Goal: Register for event/course

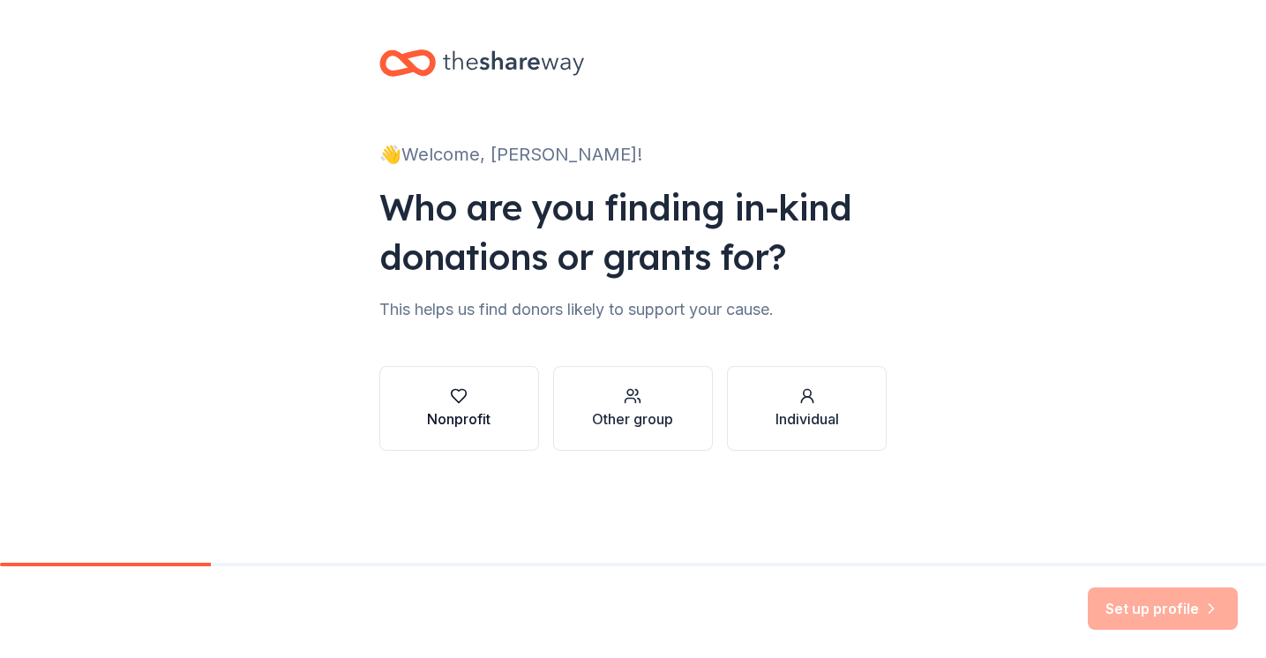
click at [457, 421] on div "Nonprofit" at bounding box center [459, 419] width 64 height 21
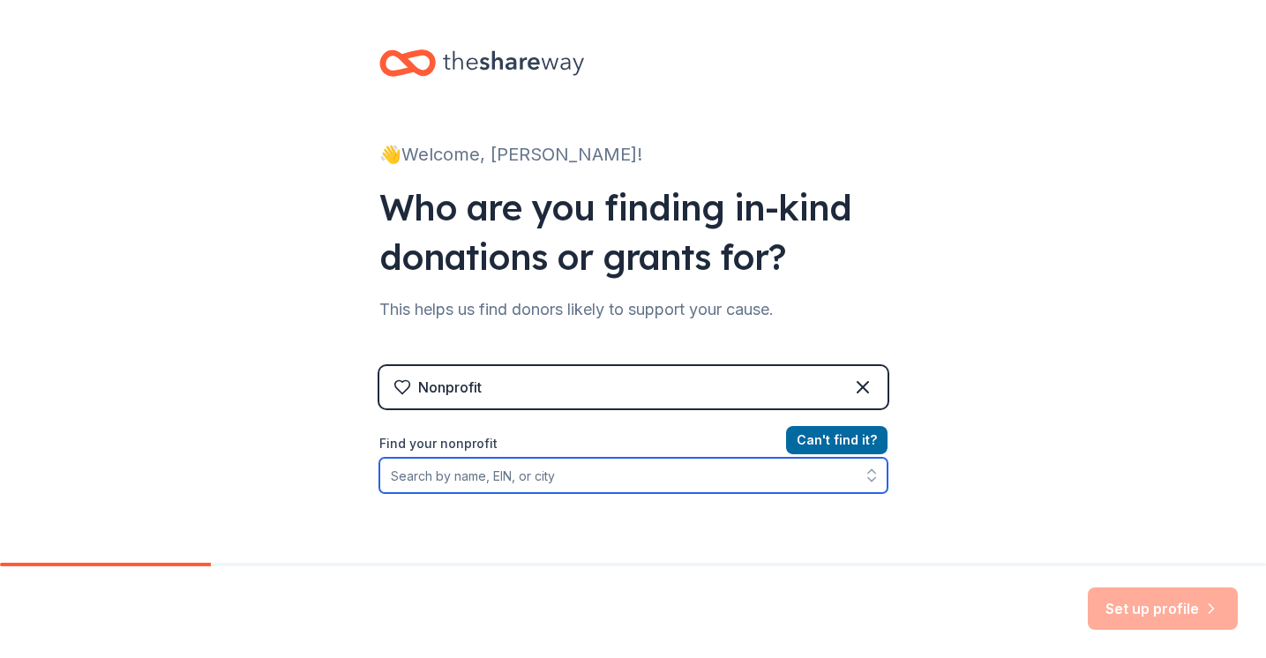
click at [546, 478] on input "Find your nonprofit" at bounding box center [633, 475] width 508 height 35
type input "H"
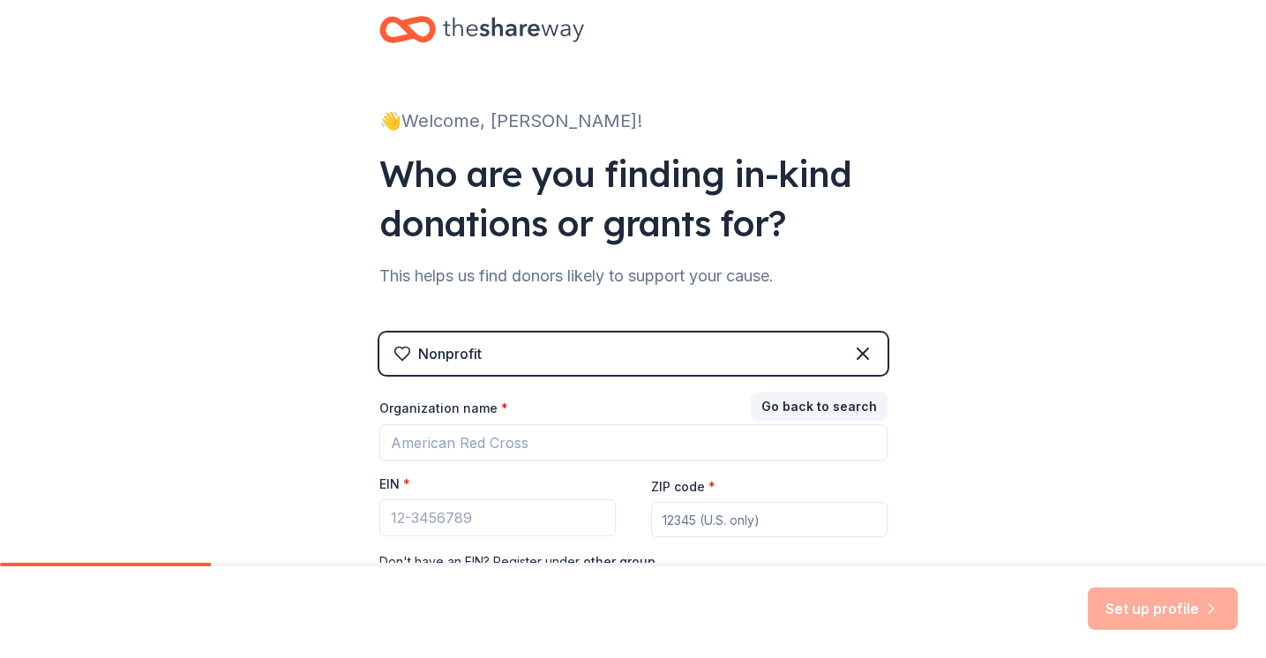
scroll to position [37, 0]
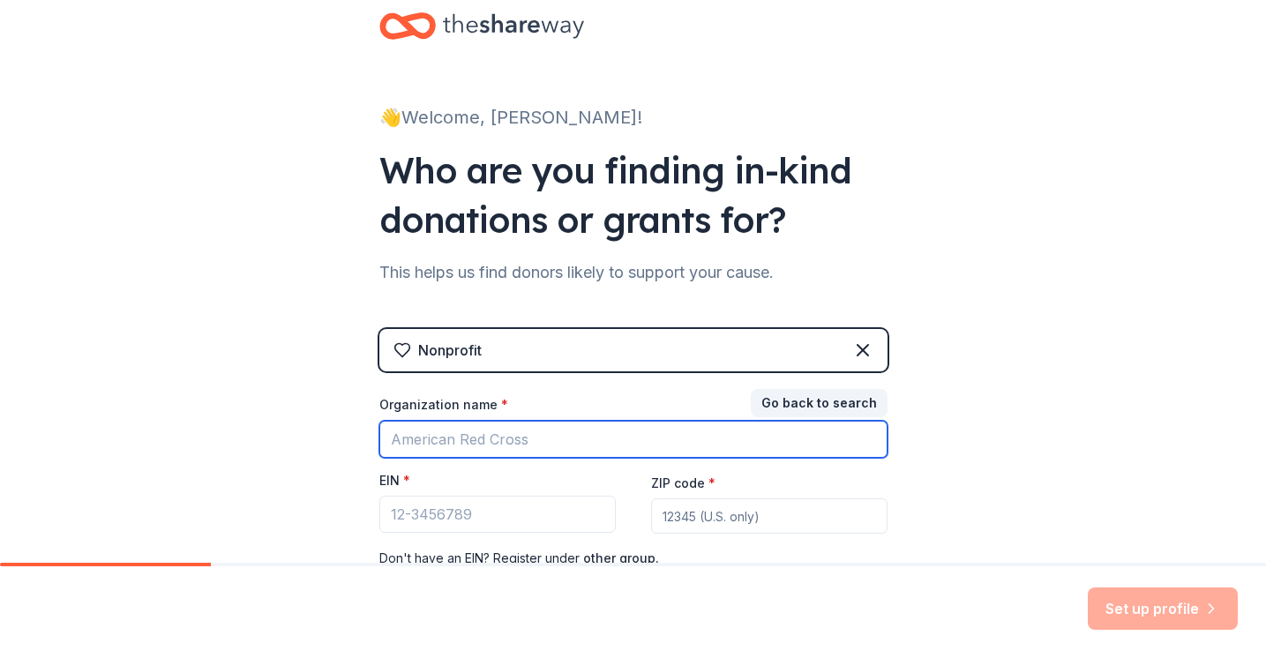
click at [433, 442] on input "Organization name *" at bounding box center [633, 439] width 508 height 37
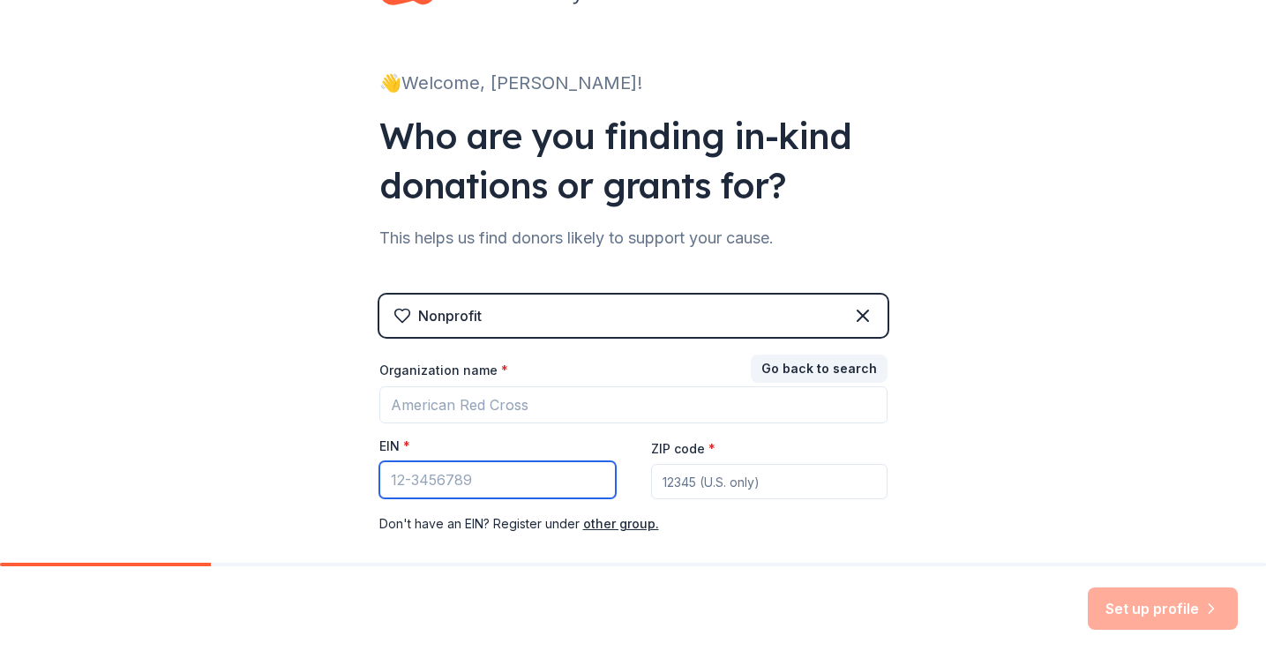
click at [418, 486] on input "EIN *" at bounding box center [497, 480] width 237 height 37
paste input "[US_EMPLOYER_IDENTIFICATION_NUMBER]"
type input "[US_EMPLOYER_IDENTIFICATION_NUMBER]"
click at [675, 480] on input "ZIP code *" at bounding box center [769, 481] width 237 height 35
type input "63031"
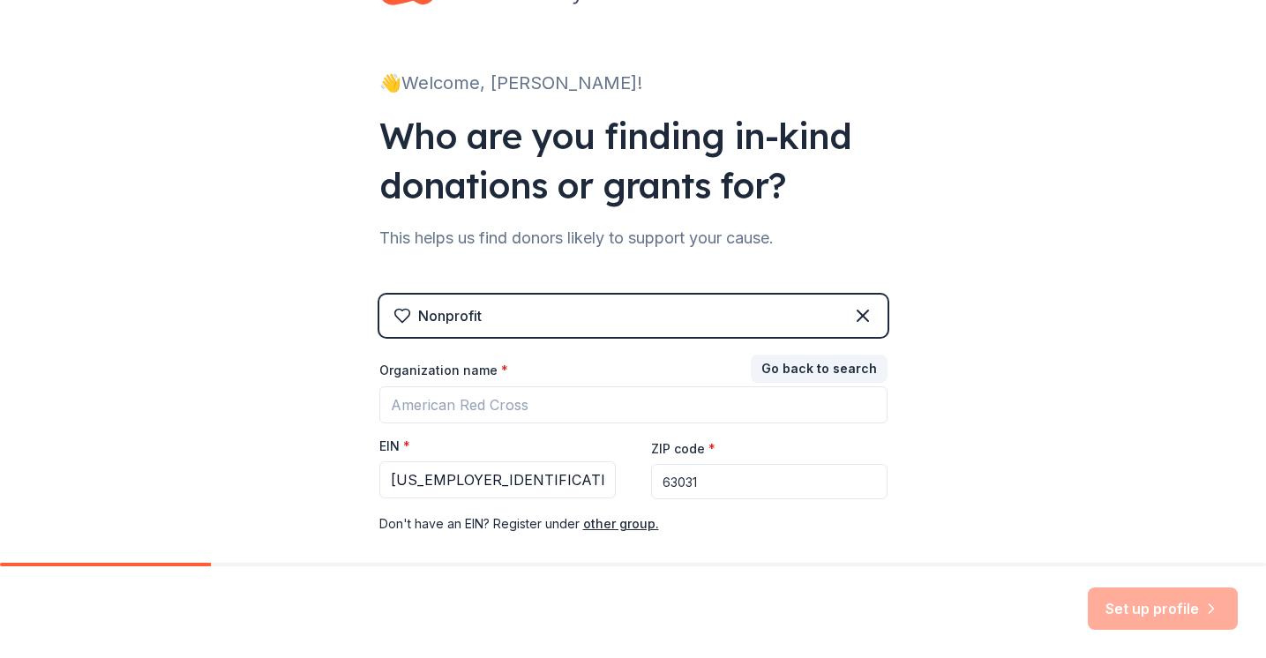
click at [1020, 509] on div "👋 Welcome, [PERSON_NAME]! Who are you finding in-kind donations or grants for? …" at bounding box center [633, 292] width 1266 height 726
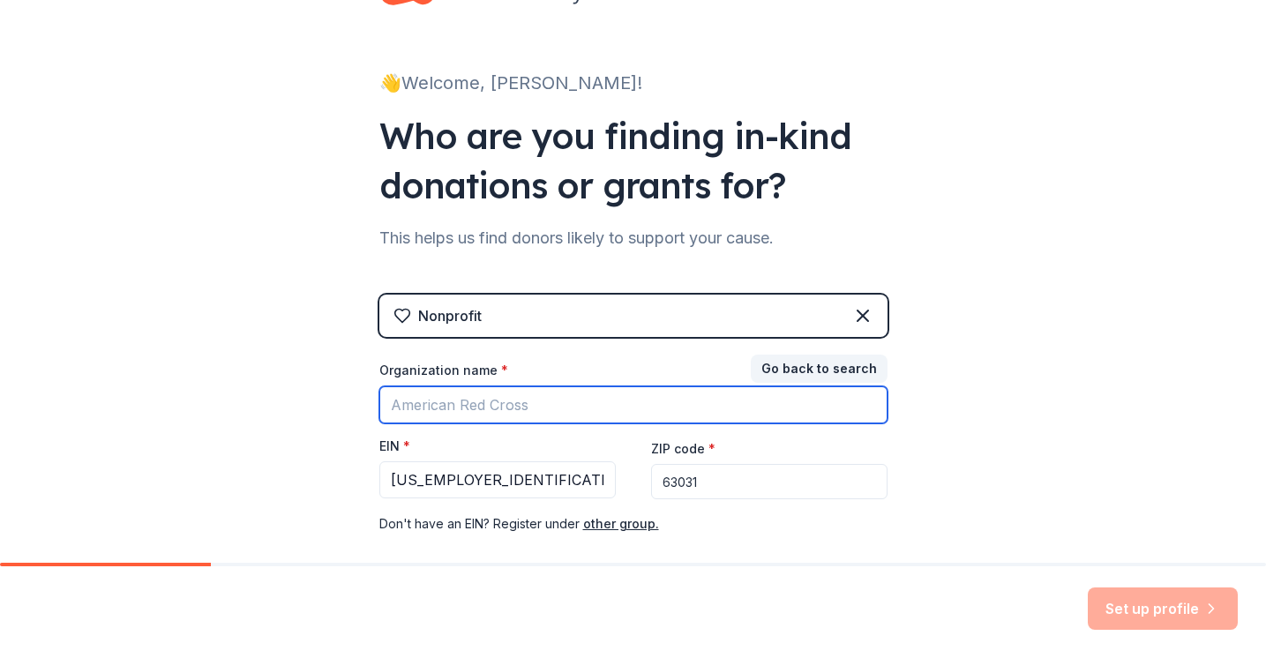
click at [535, 409] on input "Organization name *" at bounding box center [633, 405] width 508 height 37
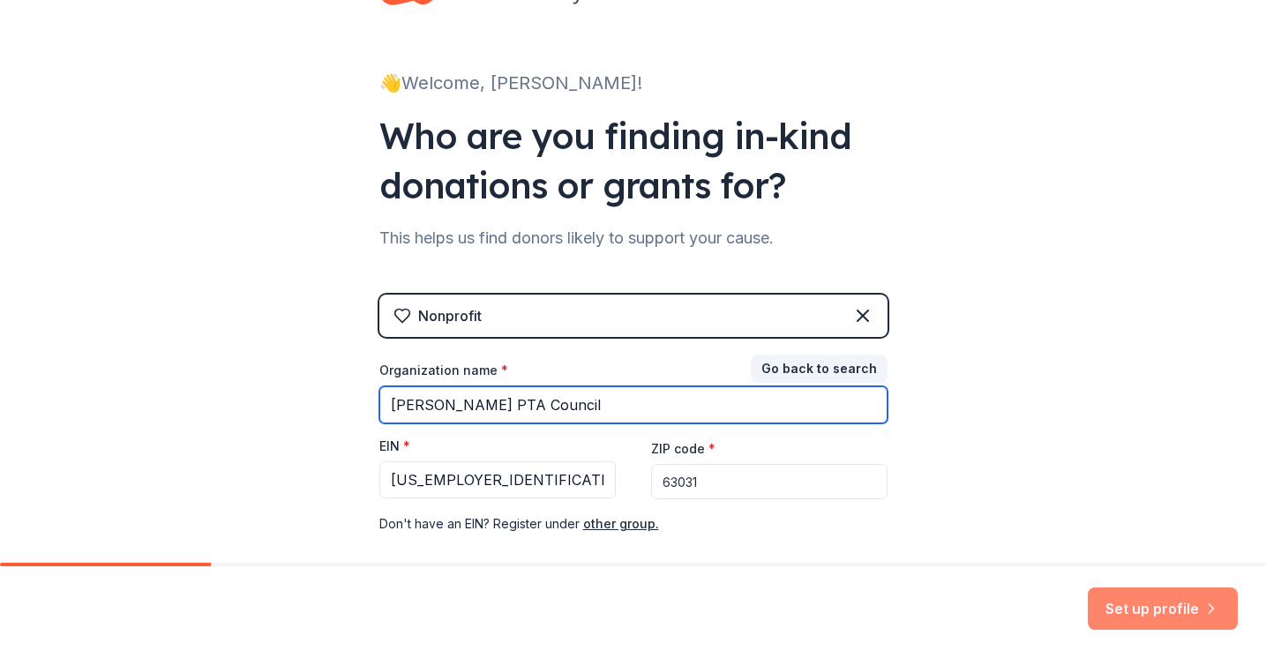
type input "[PERSON_NAME] PTA Council"
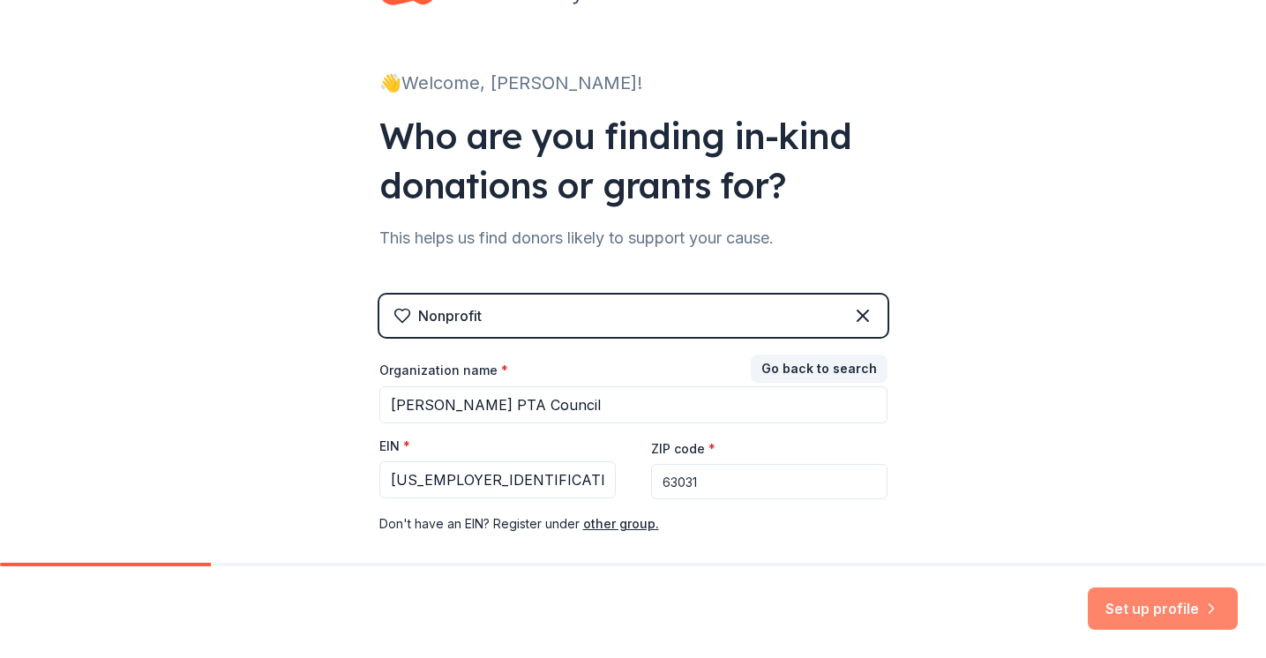
click at [1106, 611] on button "Set up profile" at bounding box center [1163, 609] width 150 height 42
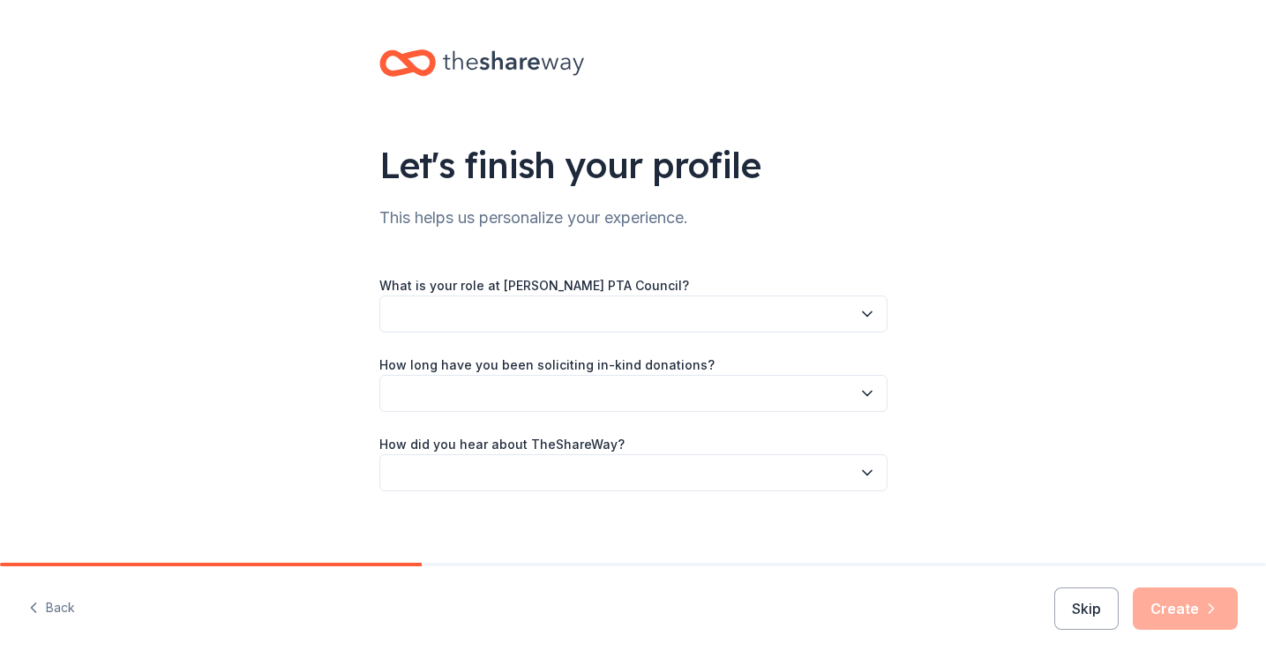
click at [869, 314] on icon "button" at bounding box center [867, 314] width 9 height 4
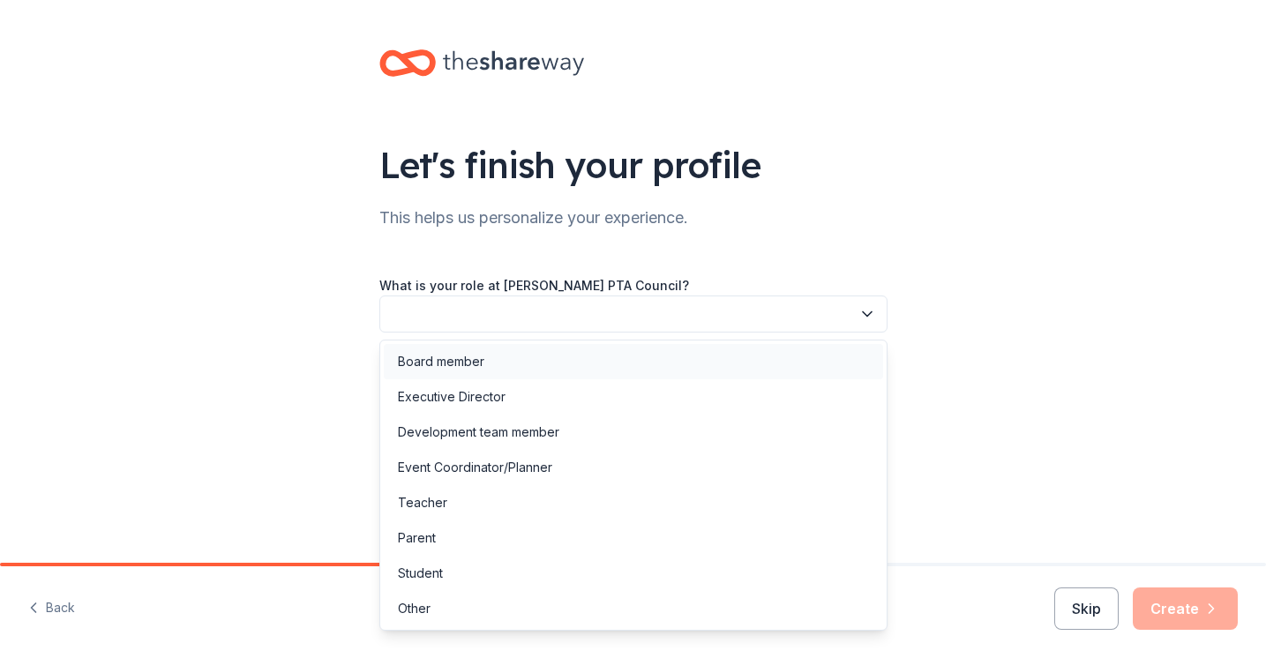
click at [456, 364] on div "Board member" at bounding box center [441, 361] width 86 height 21
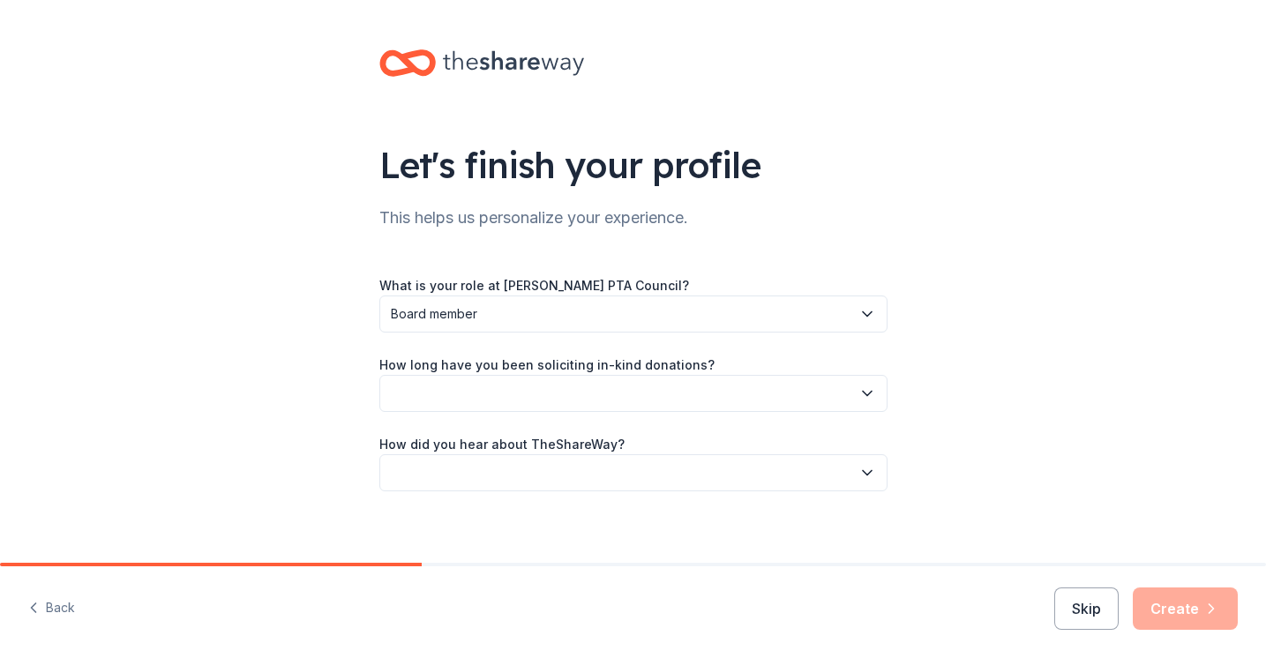
click at [462, 386] on button "button" at bounding box center [633, 393] width 508 height 37
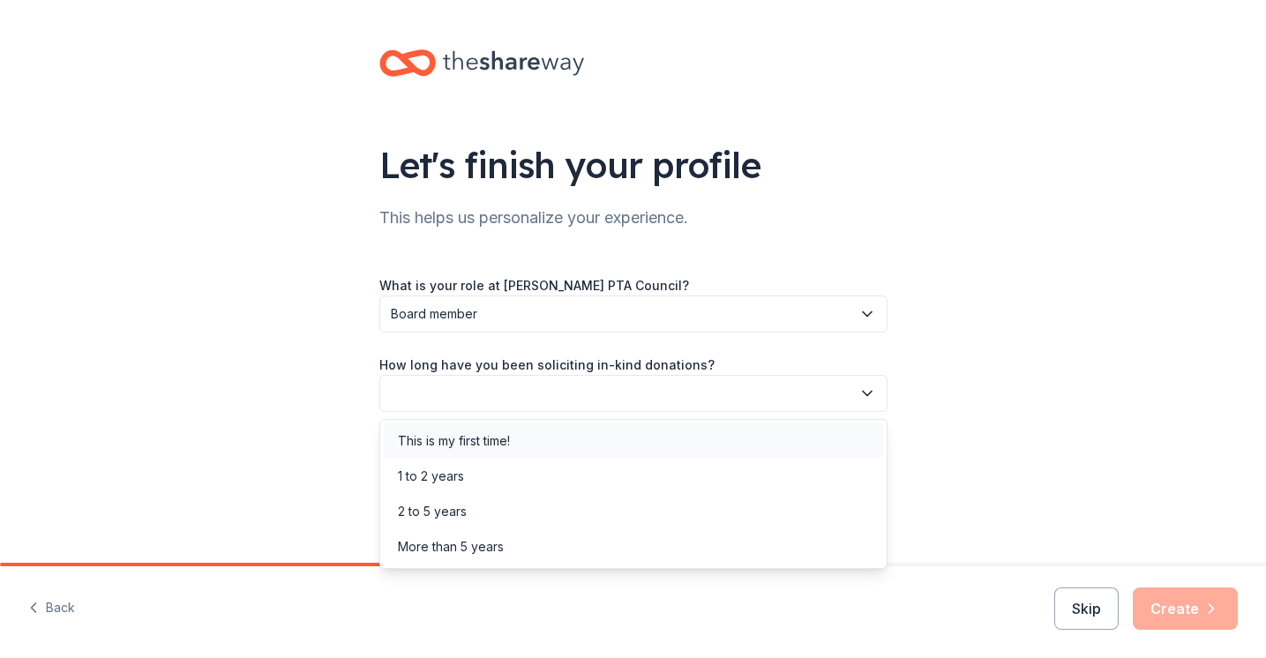
click at [464, 440] on div "This is my first time!" at bounding box center [454, 441] width 112 height 21
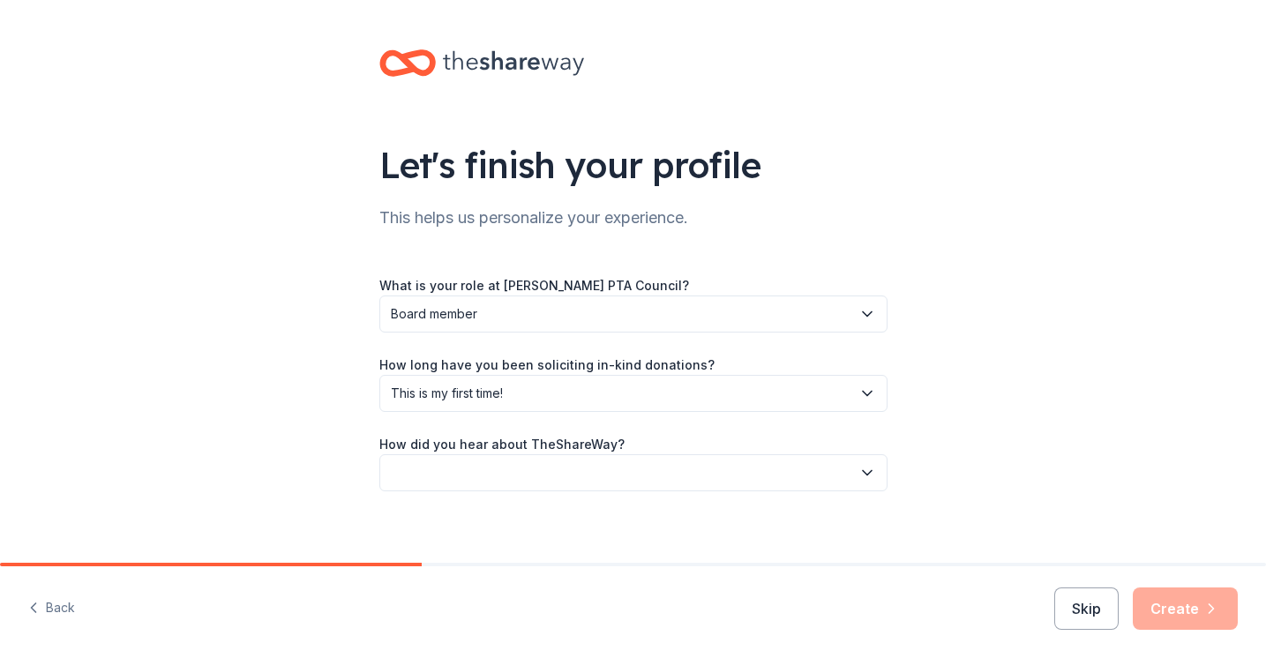
click at [462, 462] on button "button" at bounding box center [633, 472] width 508 height 37
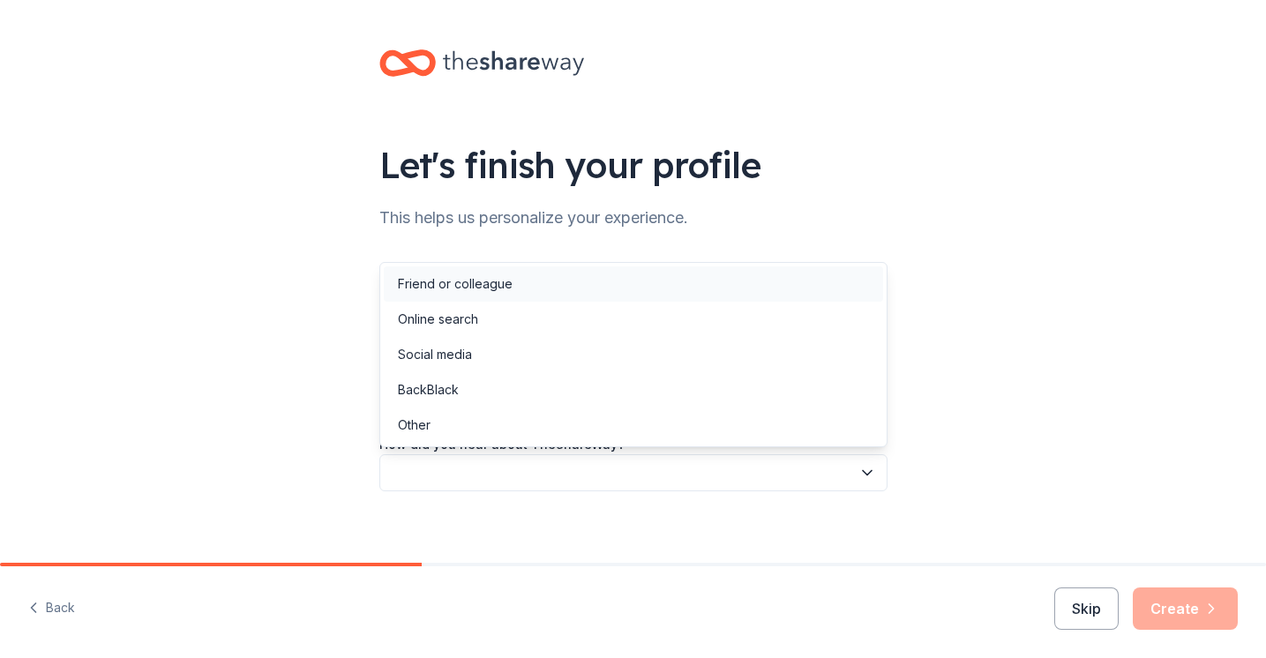
click at [456, 282] on div "Friend or colleague" at bounding box center [455, 284] width 115 height 21
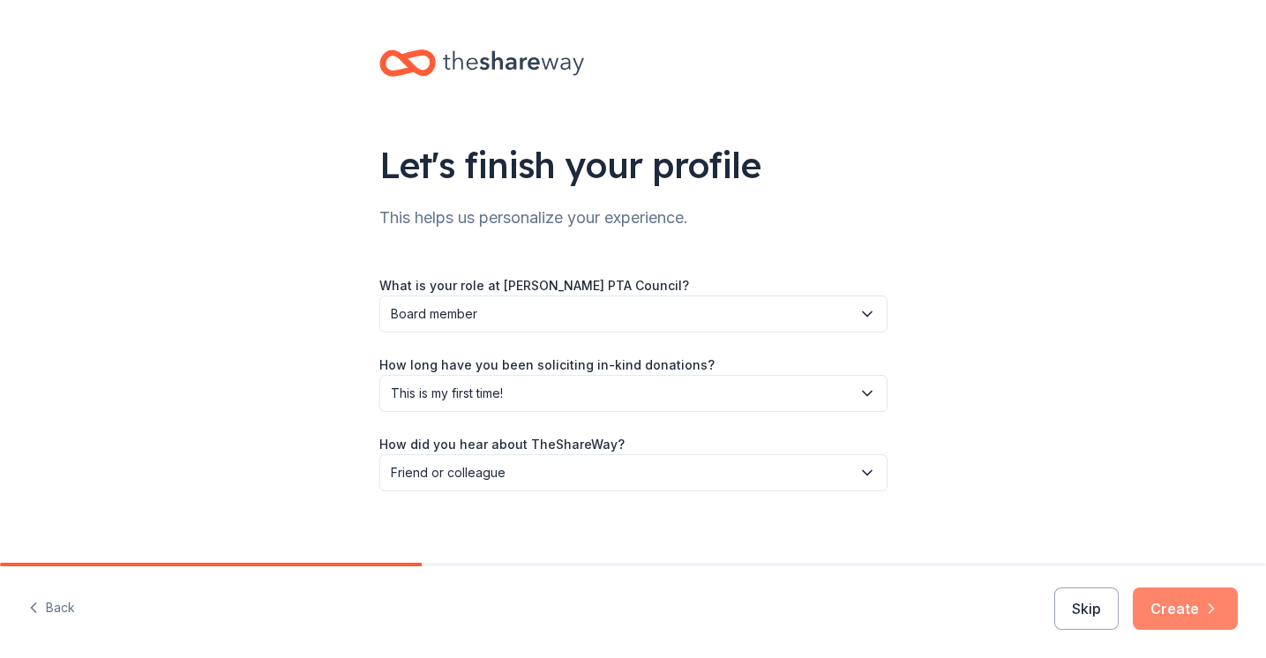
click at [1198, 604] on button "Create" at bounding box center [1185, 609] width 105 height 42
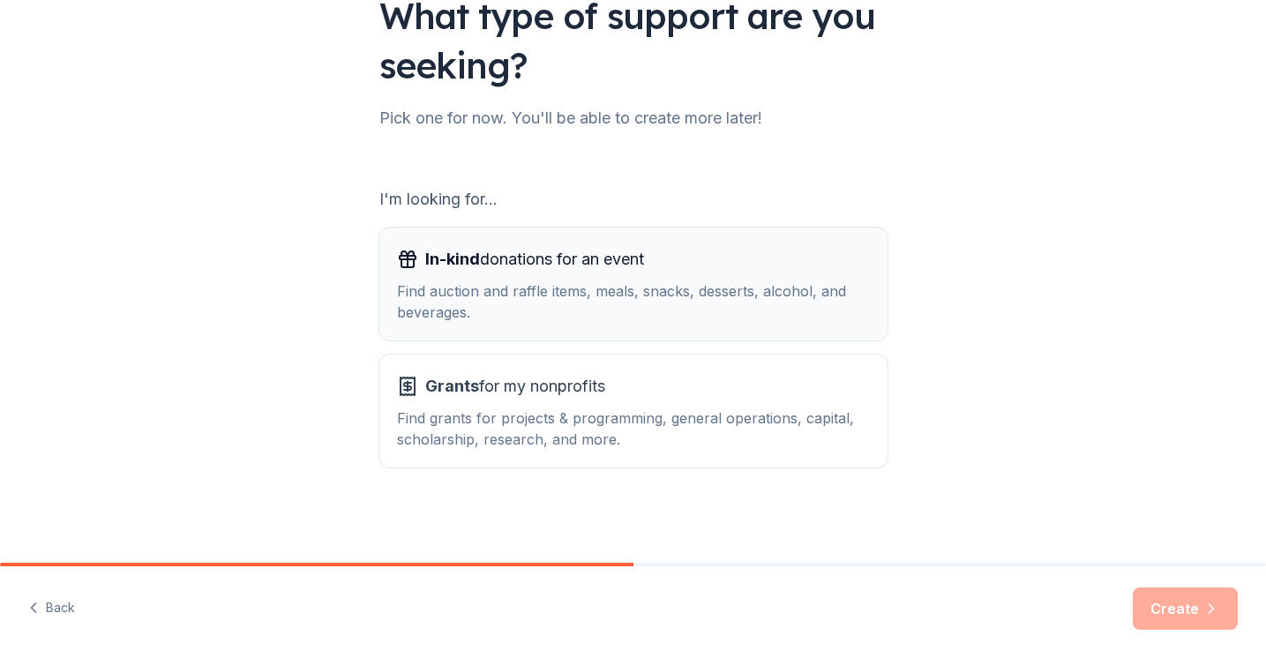
click at [665, 289] on div "Find auction and raffle items, meals, snacks, desserts, alcohol, and beverages." at bounding box center [633, 302] width 473 height 42
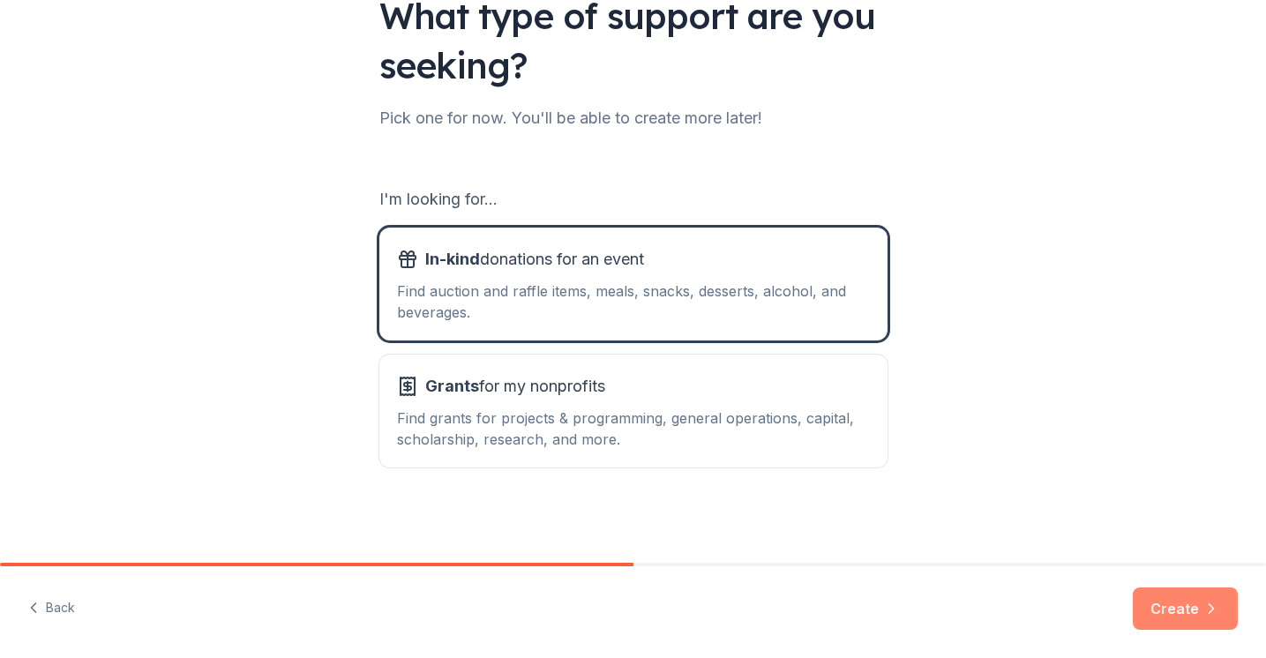
click at [1181, 615] on button "Create" at bounding box center [1185, 609] width 105 height 42
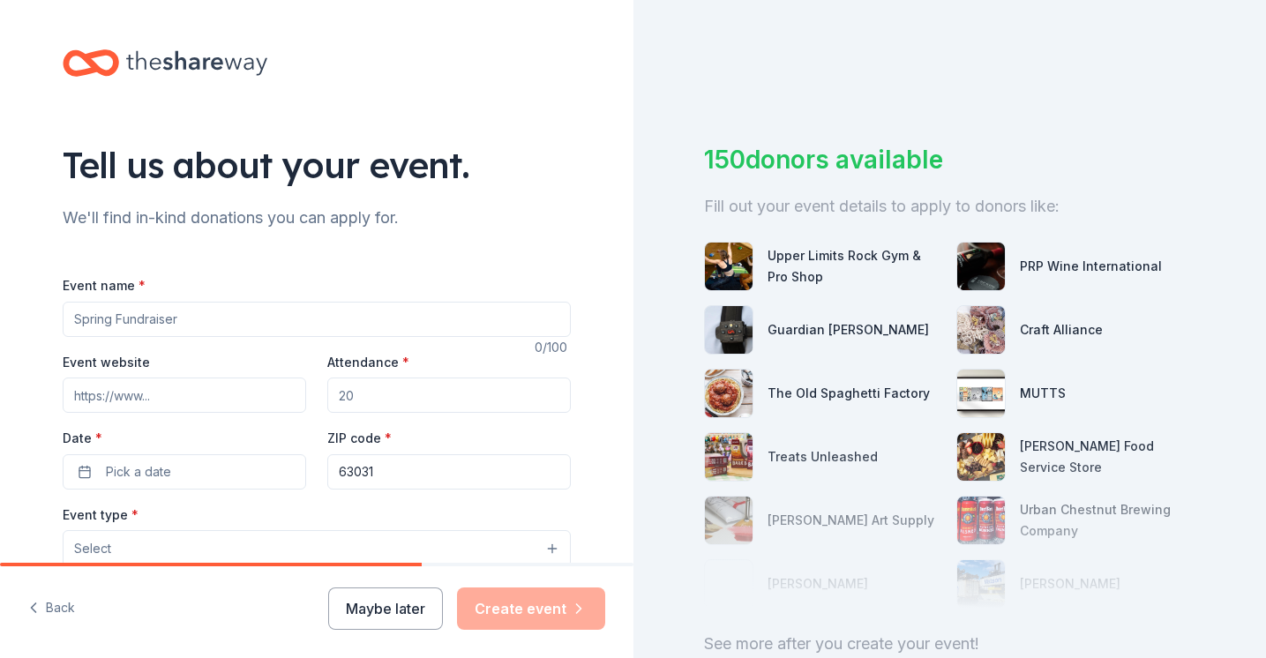
click at [222, 318] on input "Event name *" at bounding box center [317, 319] width 508 height 35
type input "[PERSON_NAME] PTA Council Trivia Night"
click at [373, 396] on input "Attendance *" at bounding box center [449, 395] width 244 height 35
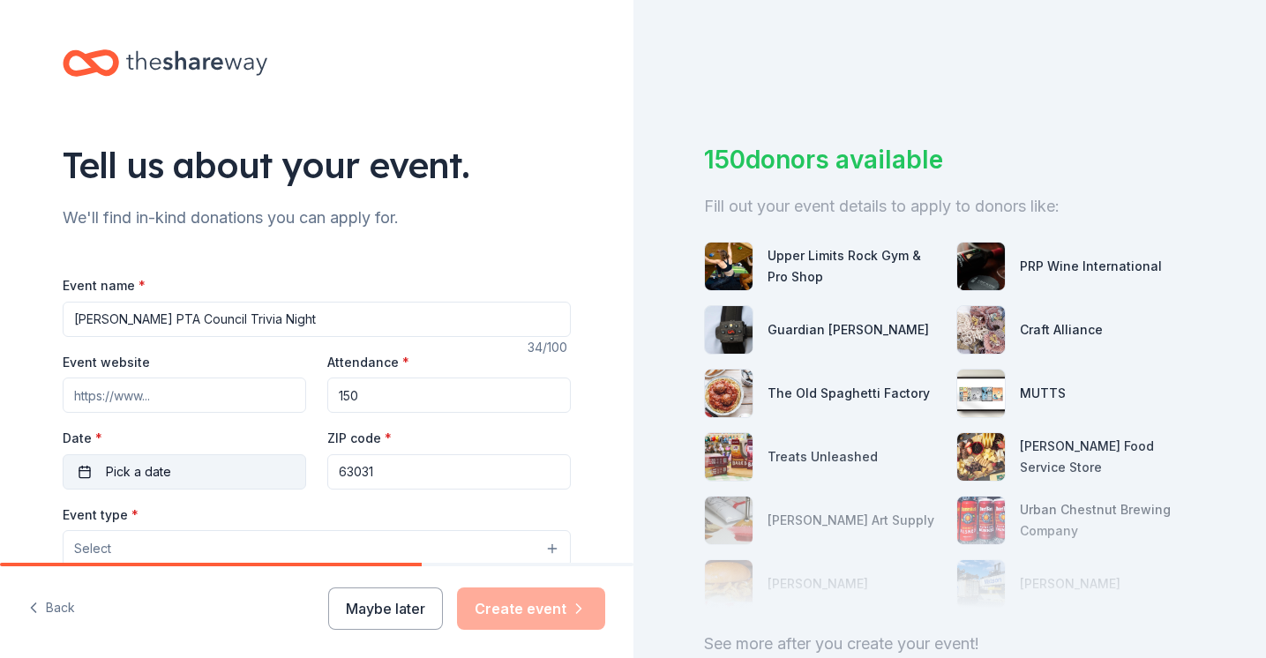
type input "150"
click at [195, 479] on button "Pick a date" at bounding box center [185, 471] width 244 height 35
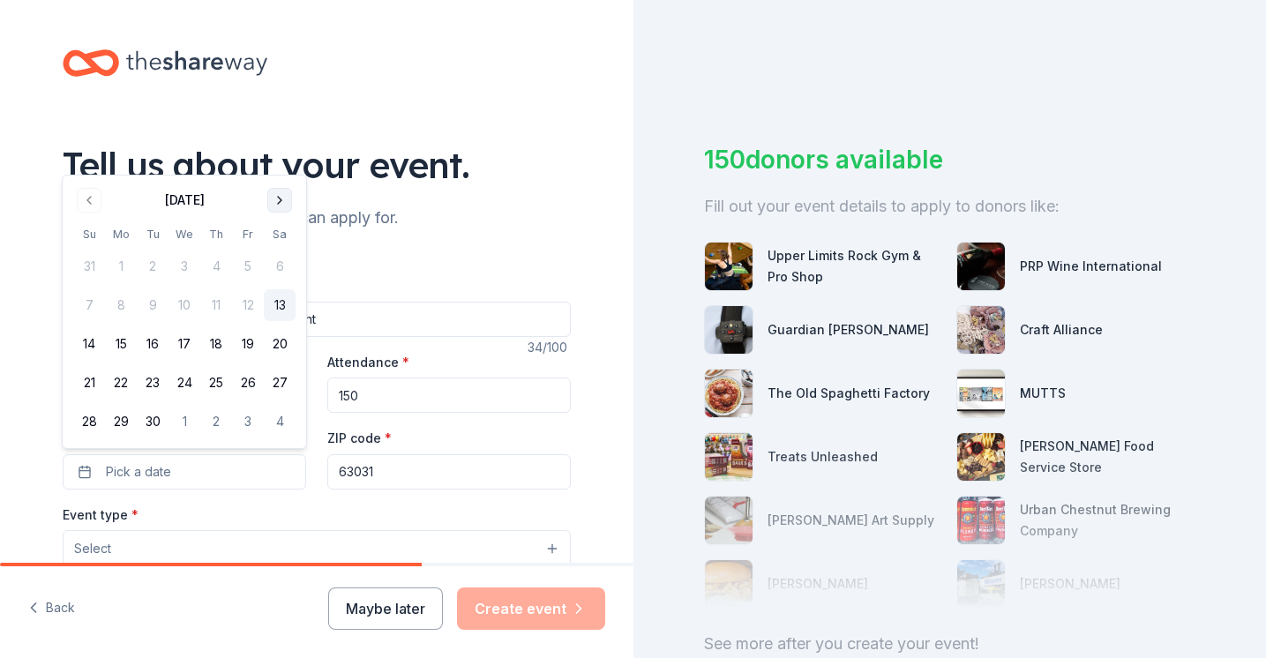
click at [274, 195] on button "Go to next month" at bounding box center [279, 200] width 25 height 25
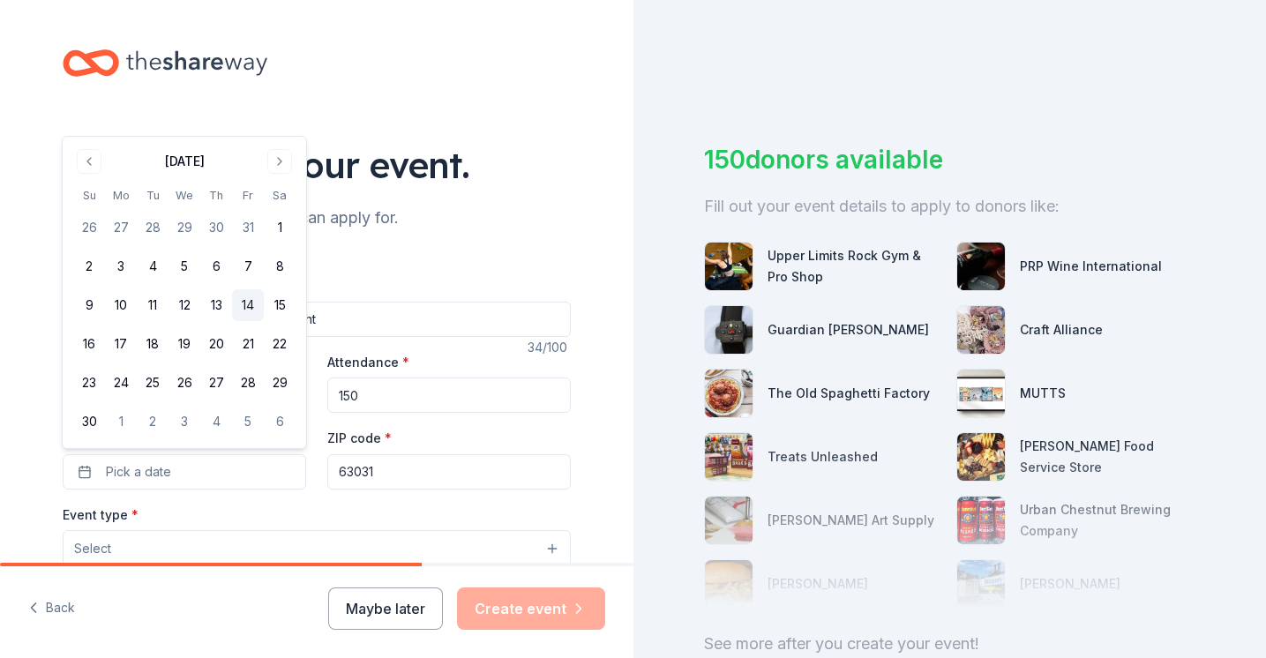
click at [249, 306] on button "14" at bounding box center [248, 305] width 32 height 32
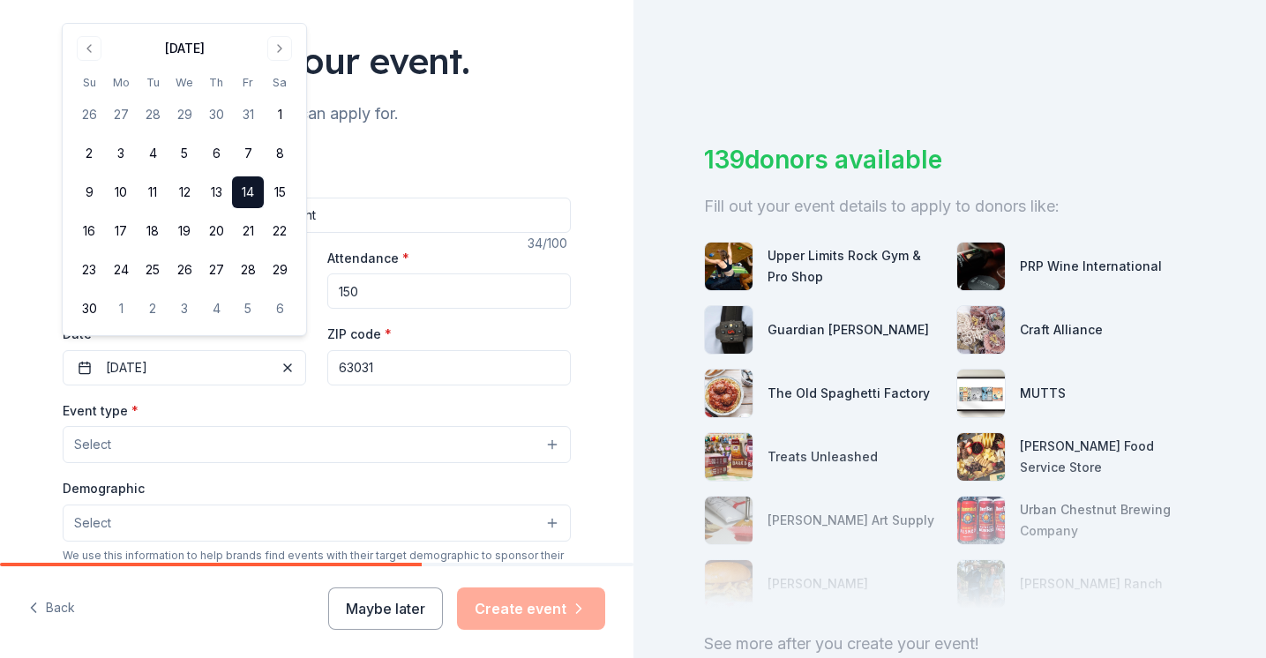
scroll to position [118, 0]
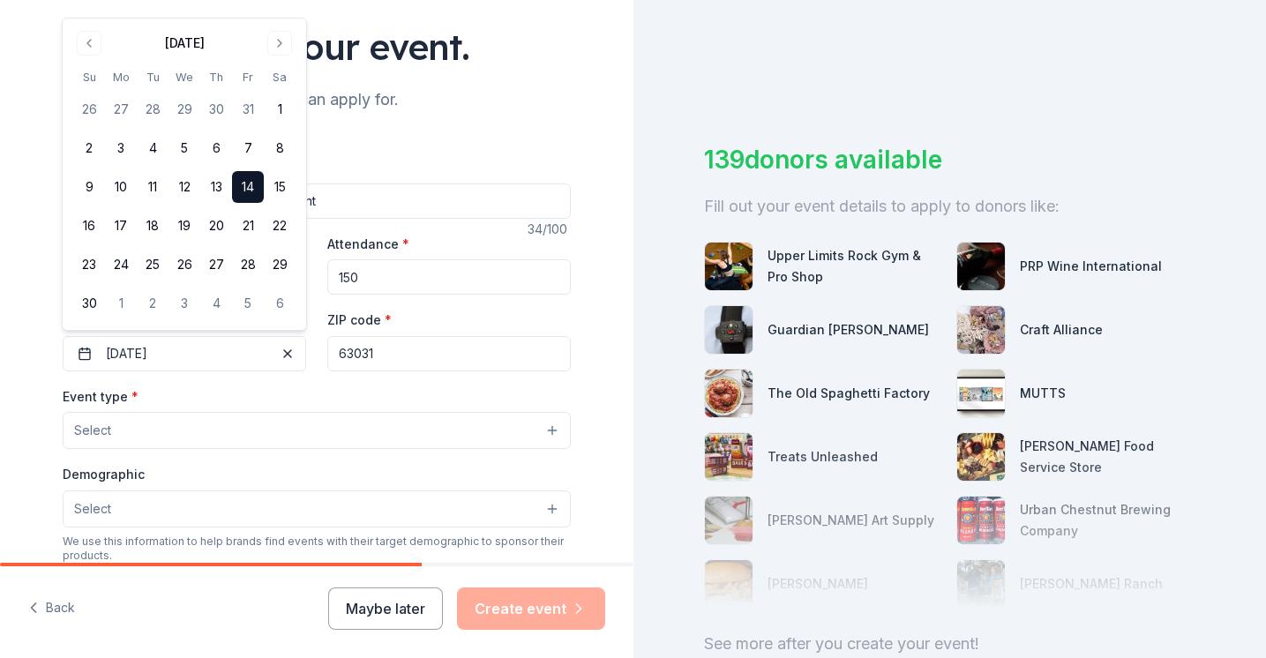
click at [272, 438] on button "Select" at bounding box center [317, 430] width 508 height 37
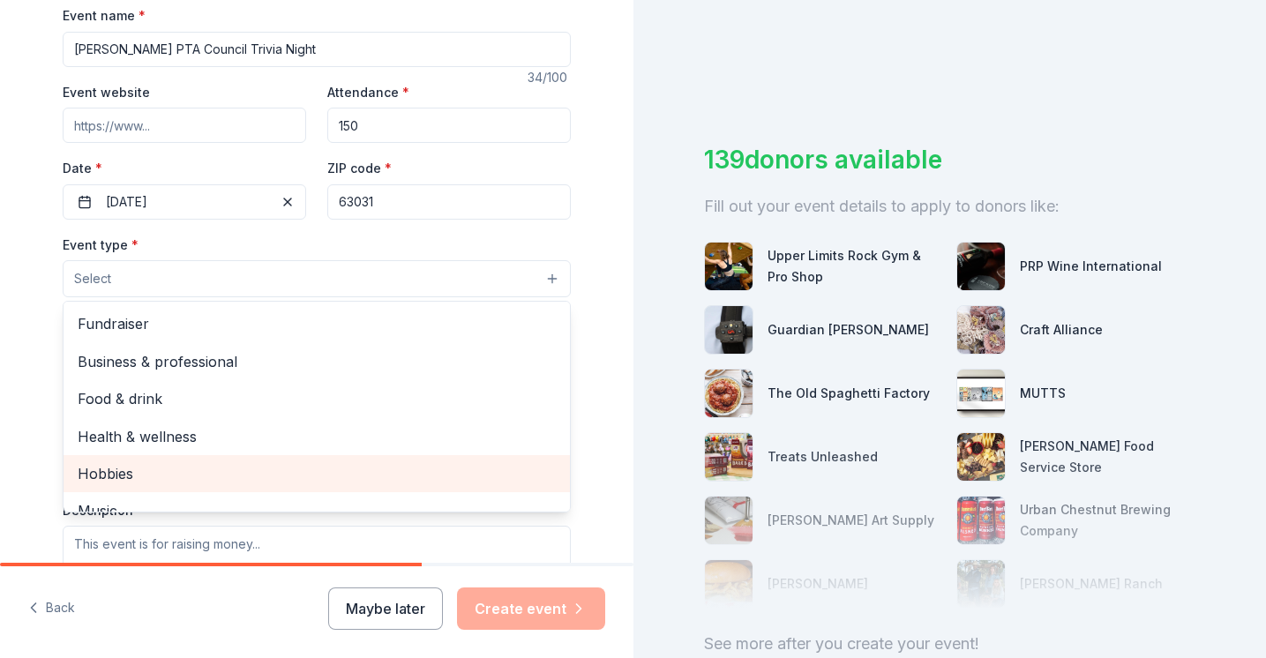
scroll to position [4, 0]
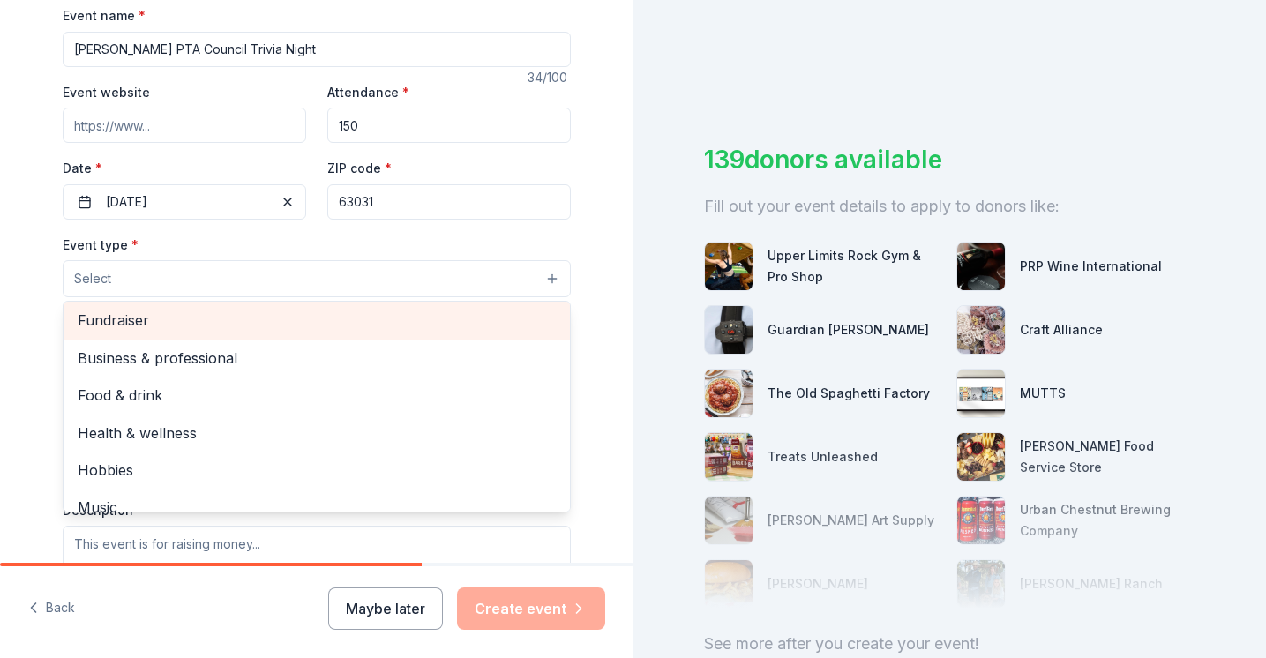
click at [140, 319] on span "Fundraiser" at bounding box center [317, 320] width 478 height 23
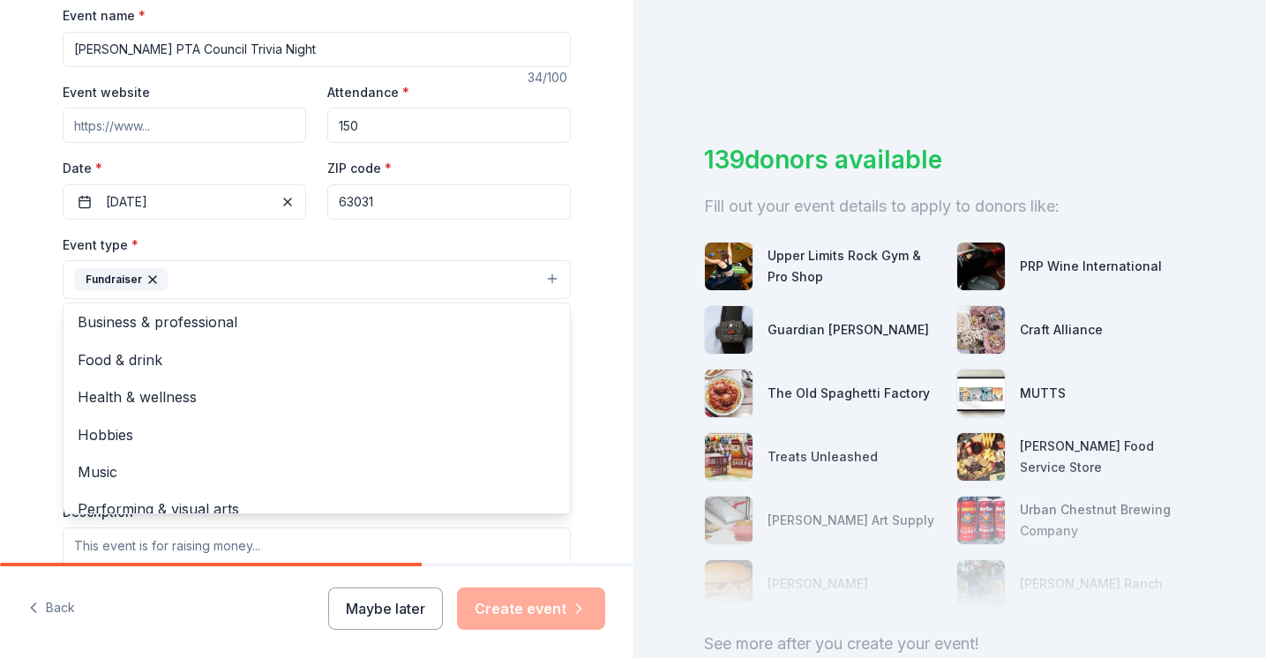
click at [34, 450] on div "Tell us about your event. We'll find in-kind donations you can apply for. Event…" at bounding box center [316, 318] width 565 height 1176
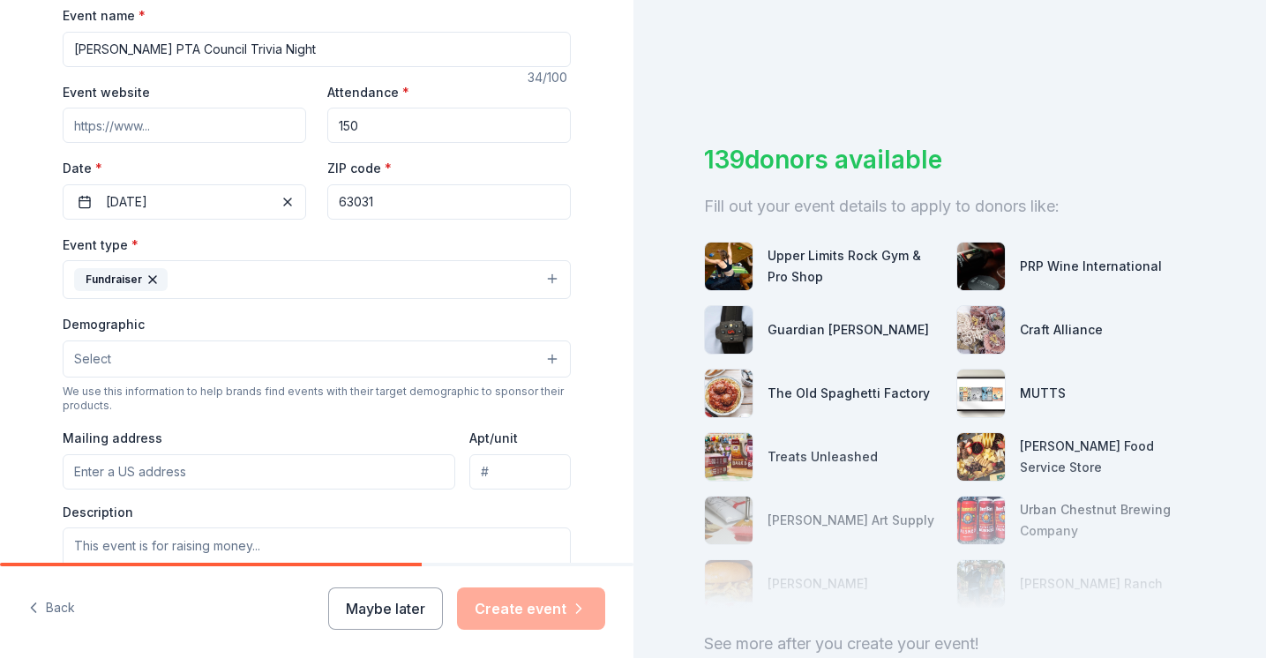
click at [171, 358] on button "Select" at bounding box center [317, 359] width 508 height 37
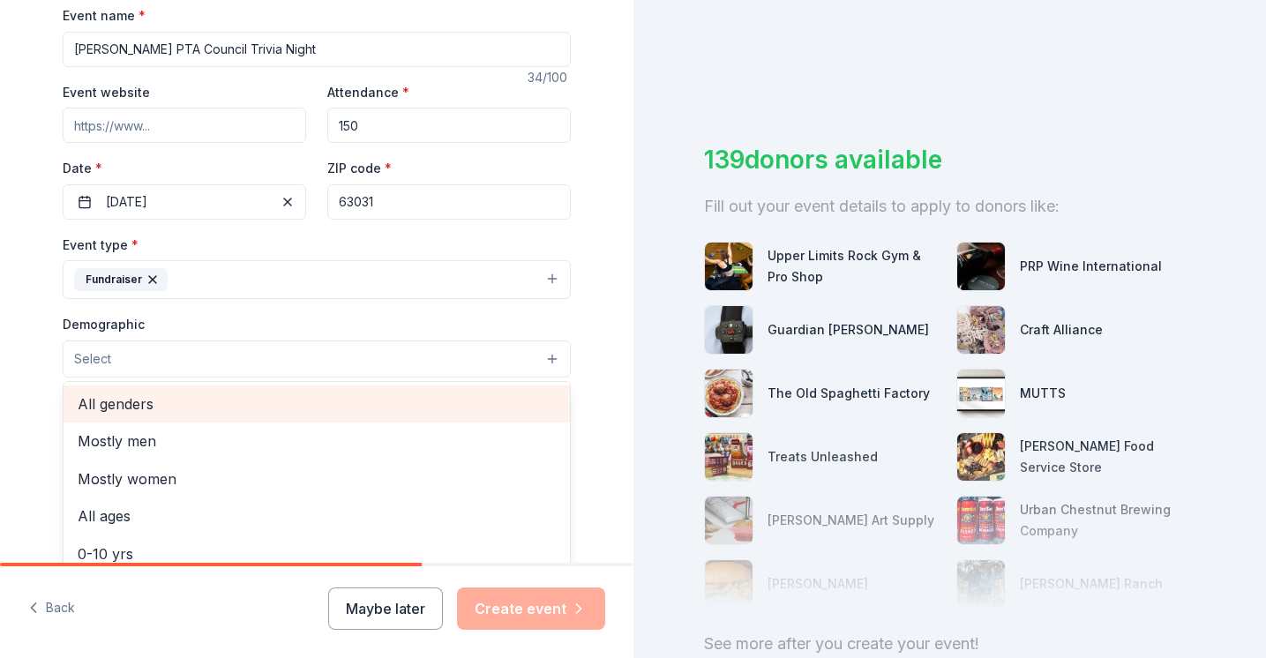
click at [143, 403] on span "All genders" at bounding box center [317, 404] width 478 height 23
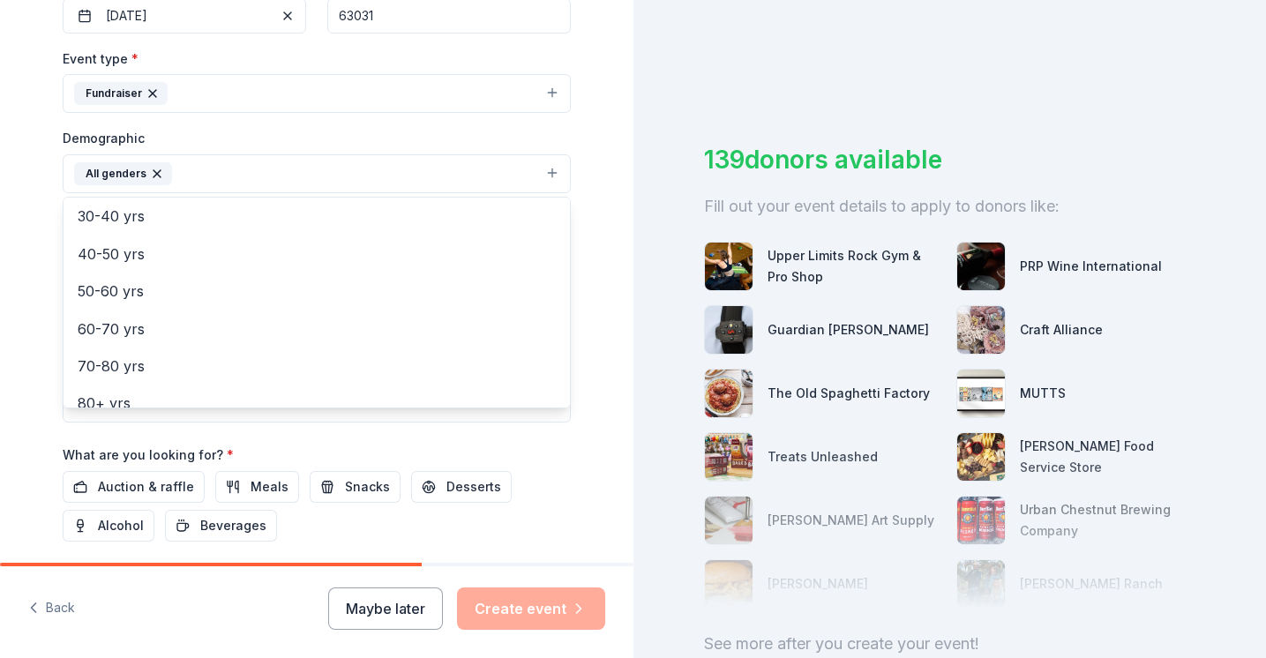
scroll to position [233, 0]
click at [35, 435] on div "Tell us about your event. We'll find in-kind donations you can apply for. Event…" at bounding box center [316, 133] width 565 height 1178
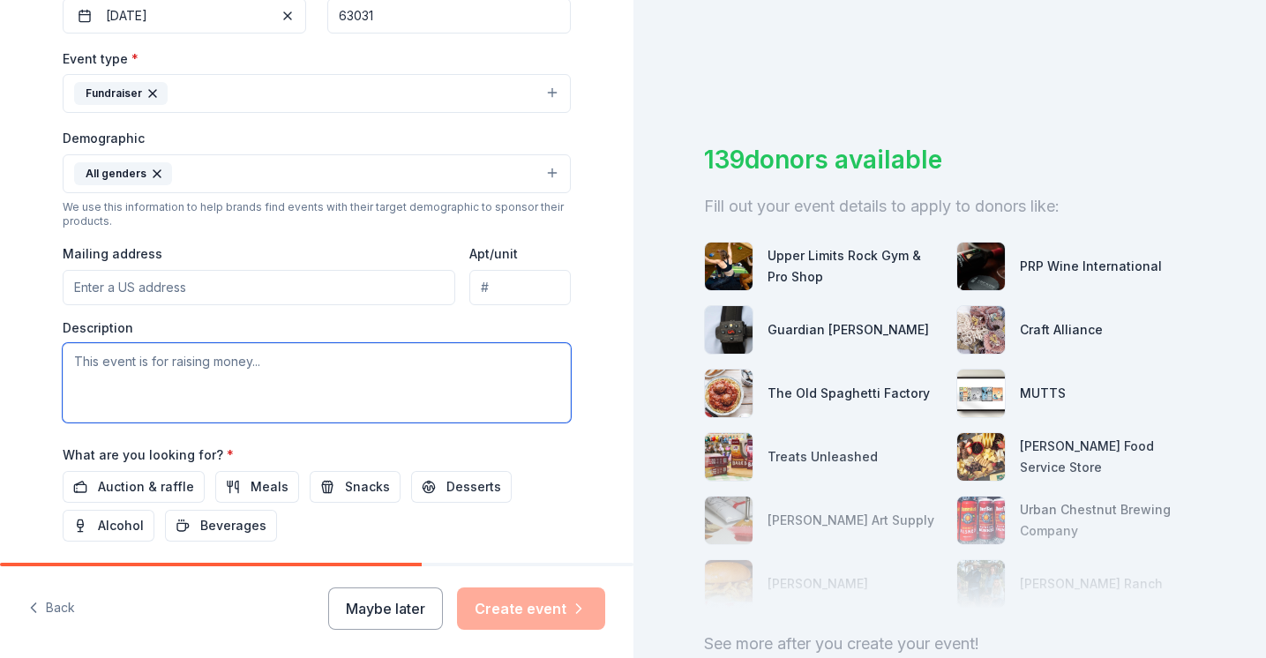
click at [140, 364] on textarea at bounding box center [317, 382] width 508 height 79
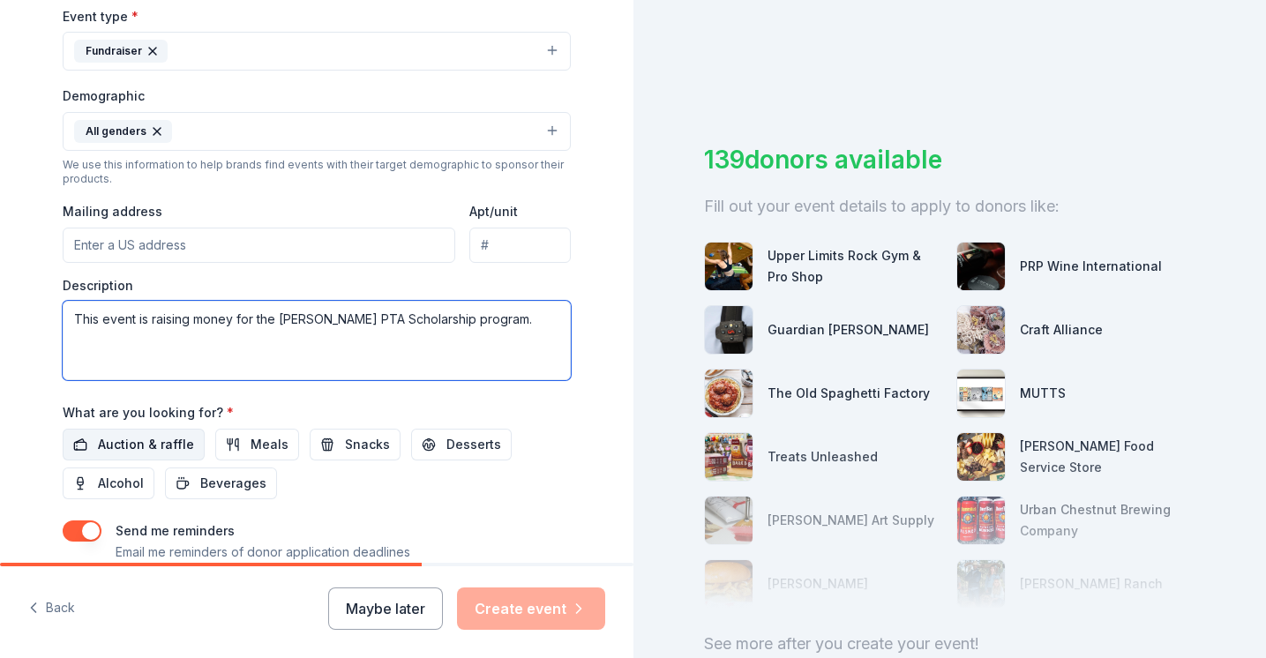
scroll to position [524, 0]
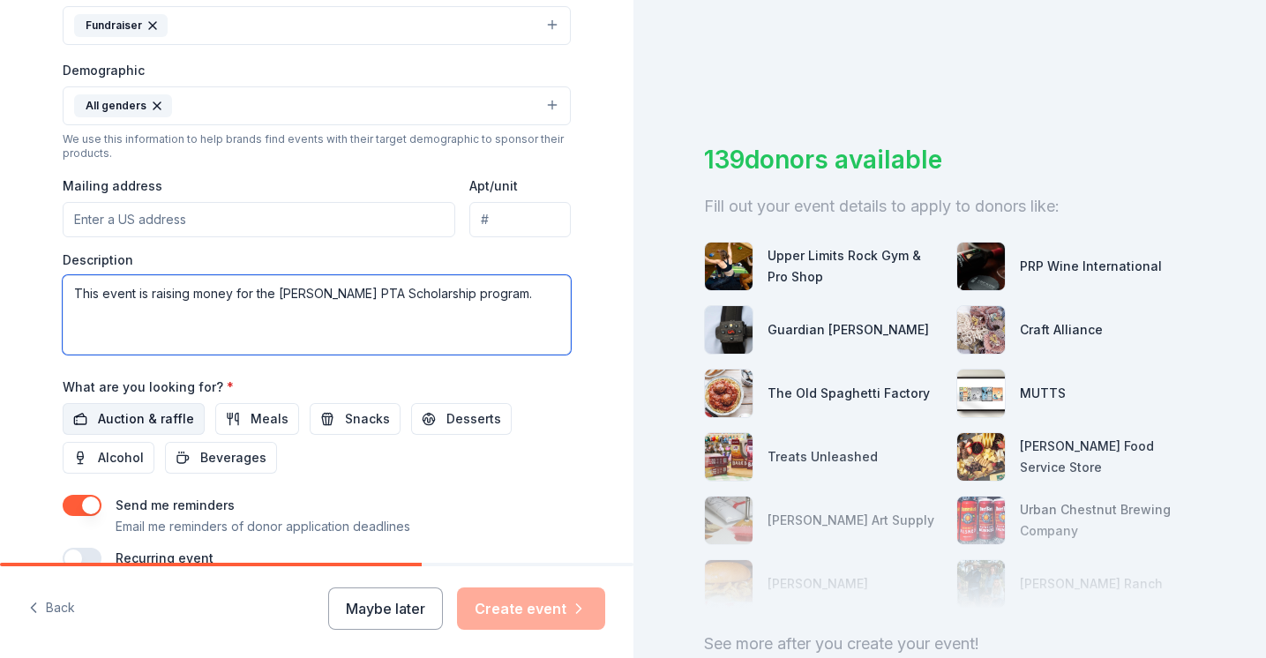
type textarea "This event is raising money for the [PERSON_NAME] PTA Scholarship program."
click at [123, 417] on span "Auction & raffle" at bounding box center [146, 419] width 96 height 21
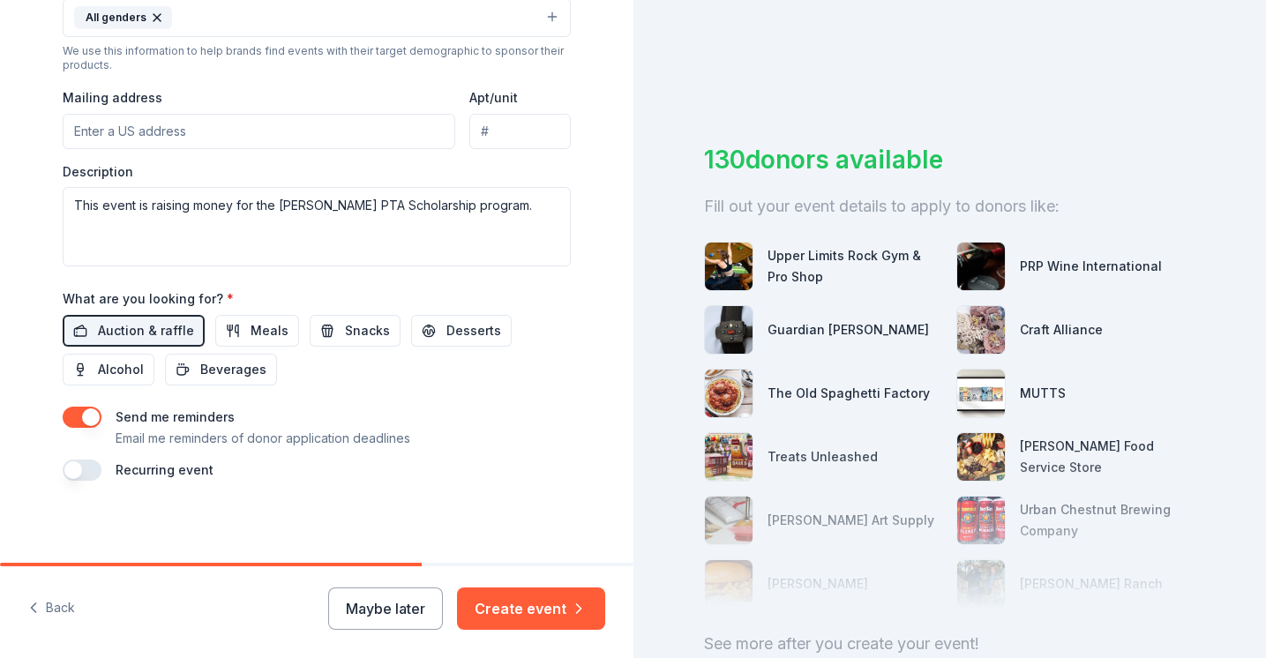
scroll to position [611, 0]
click at [544, 612] on button "Create event" at bounding box center [531, 609] width 148 height 42
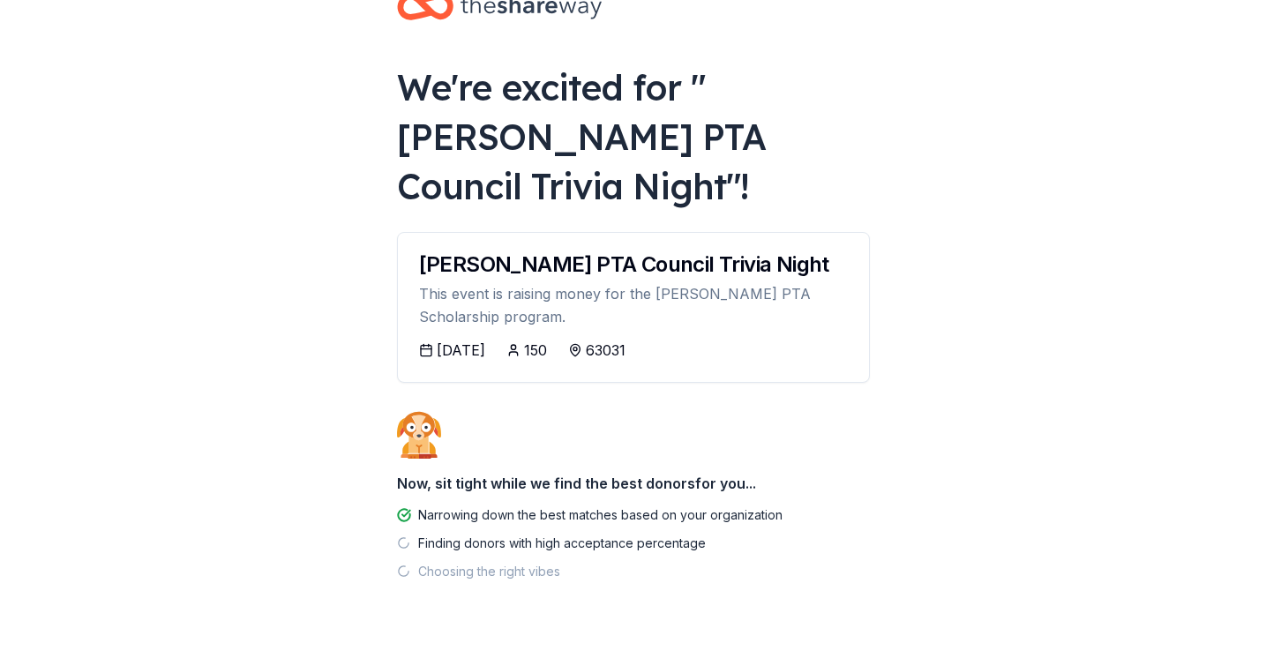
scroll to position [57, 0]
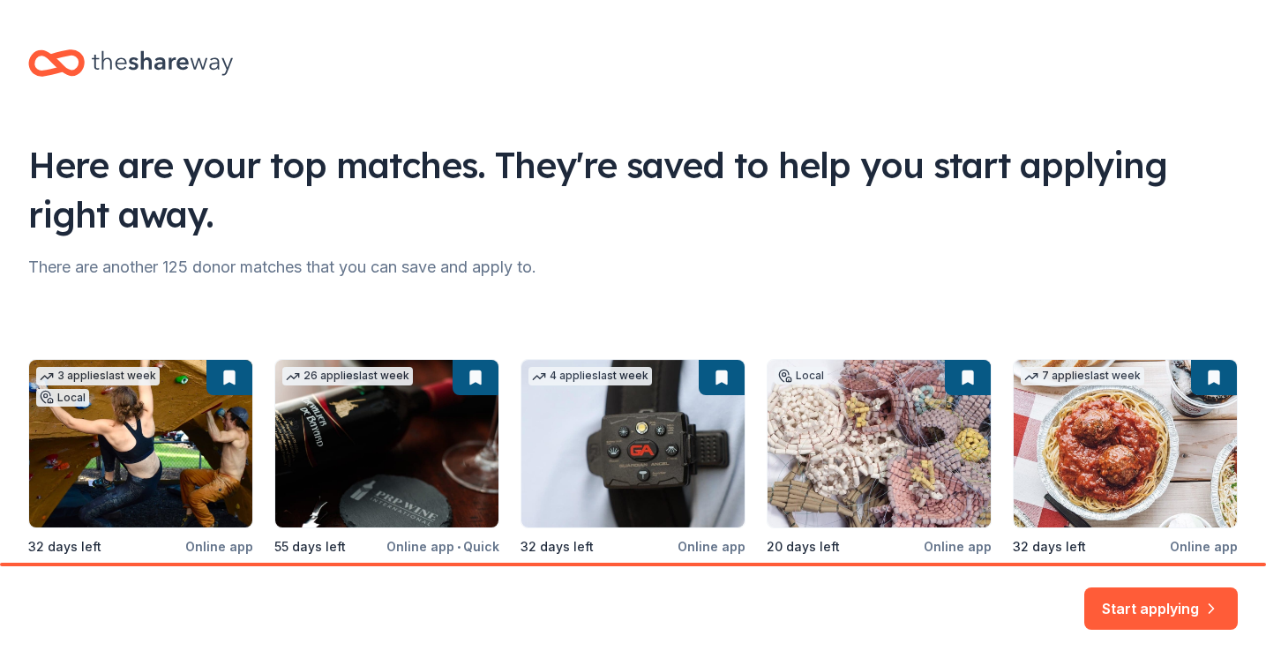
scroll to position [35, 0]
